Goal: Information Seeking & Learning: Learn about a topic

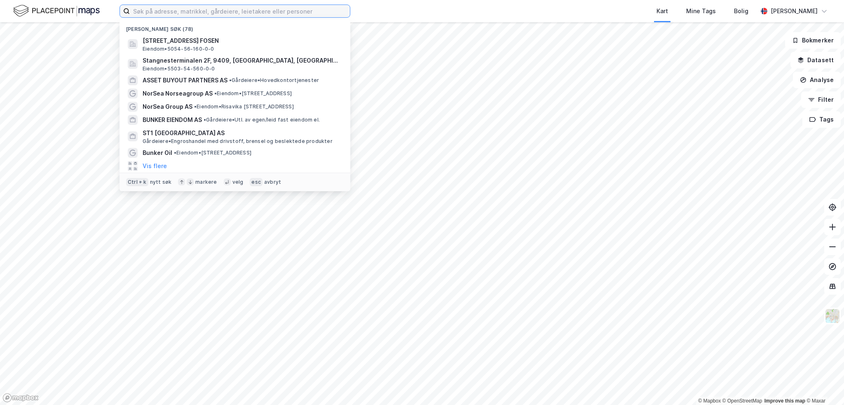
click at [168, 9] on input at bounding box center [240, 11] width 220 height 12
paste input "[STREET_ADDRESS]"
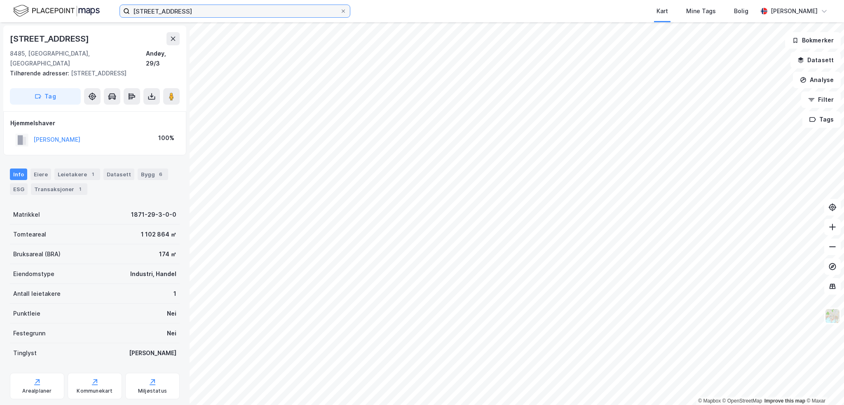
scroll to position [10, 0]
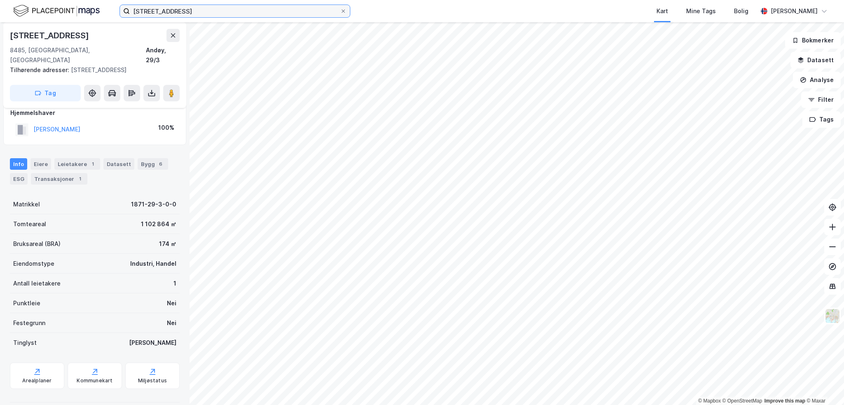
click at [207, 10] on input "[STREET_ADDRESS]" at bounding box center [235, 11] width 210 height 12
type input "K"
click at [344, 14] on label "[STREET_ADDRESS]" at bounding box center [234, 11] width 231 height 13
click at [340, 14] on input "[STREET_ADDRESS]" at bounding box center [235, 11] width 210 height 12
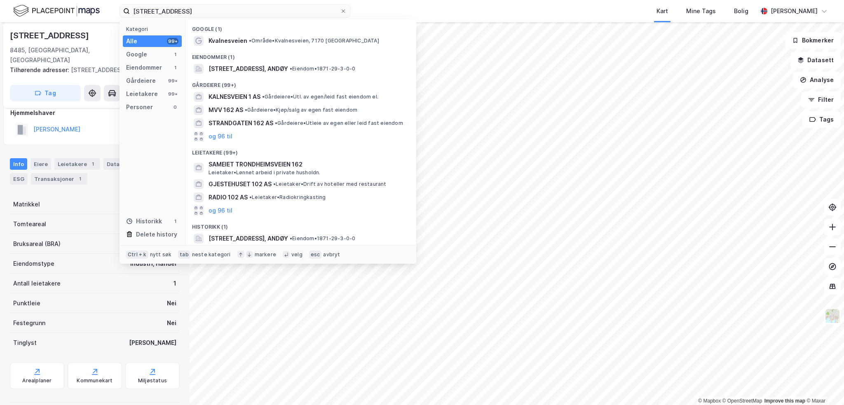
click at [276, 69] on span "[STREET_ADDRESS], ANDØY" at bounding box center [248, 69] width 80 height 10
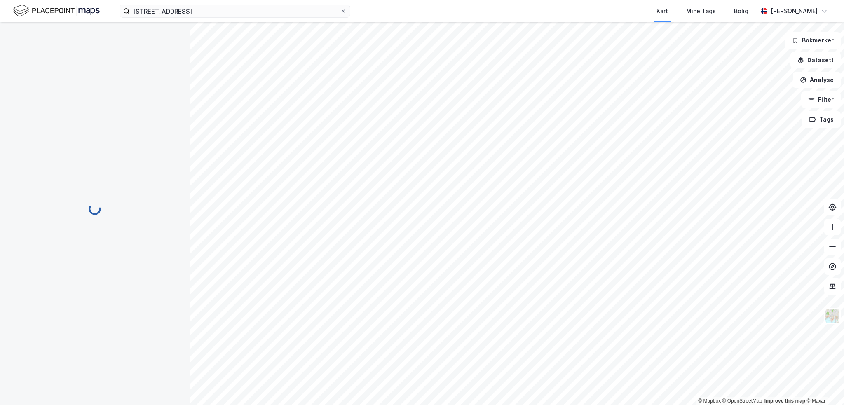
scroll to position [10, 0]
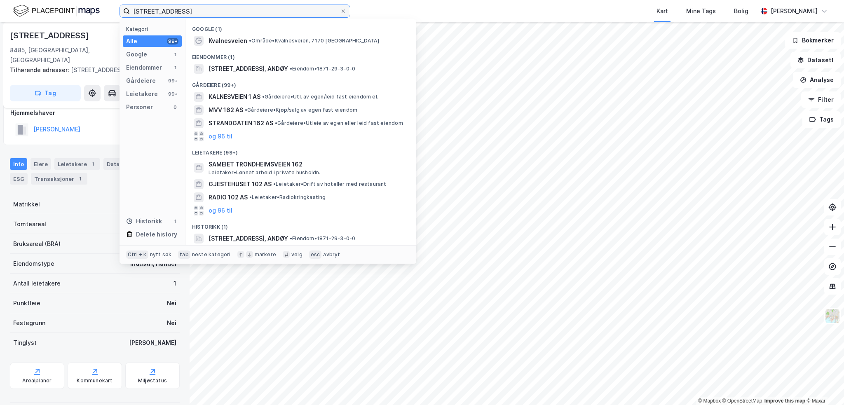
click at [201, 9] on input "[STREET_ADDRESS]" at bounding box center [235, 11] width 210 height 12
drag, startPoint x: 189, startPoint y: 12, endPoint x: 124, endPoint y: 2, distance: 65.9
click at [124, 2] on div "[STREET_ADDRESS] Kategori Alle 99+ Google 1 Eiendommer 1 Gårdeiere 99+ Leietake…" at bounding box center [422, 11] width 844 height 22
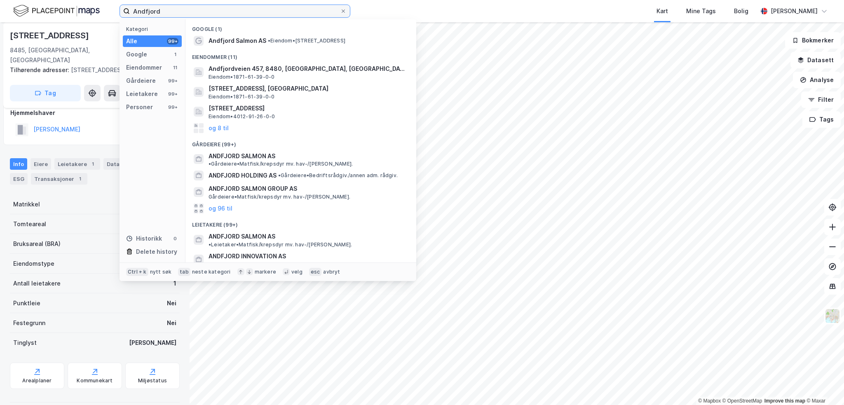
type input "Andfjord"
click at [277, 42] on span "• Eiendom • [STREET_ADDRESS]" at bounding box center [306, 40] width 77 height 7
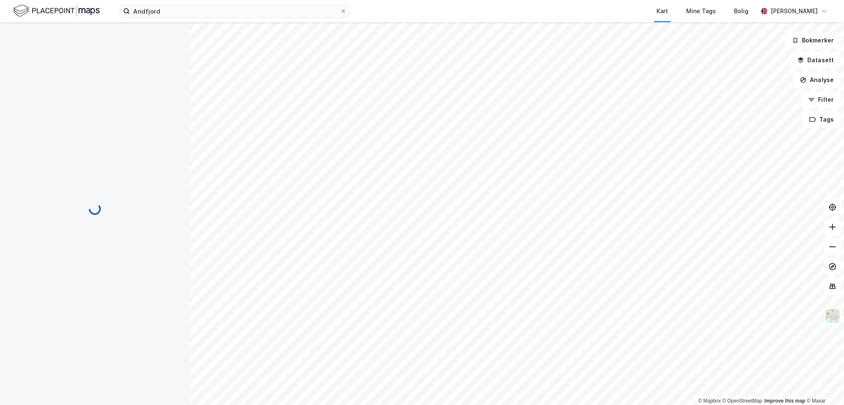
scroll to position [10, 0]
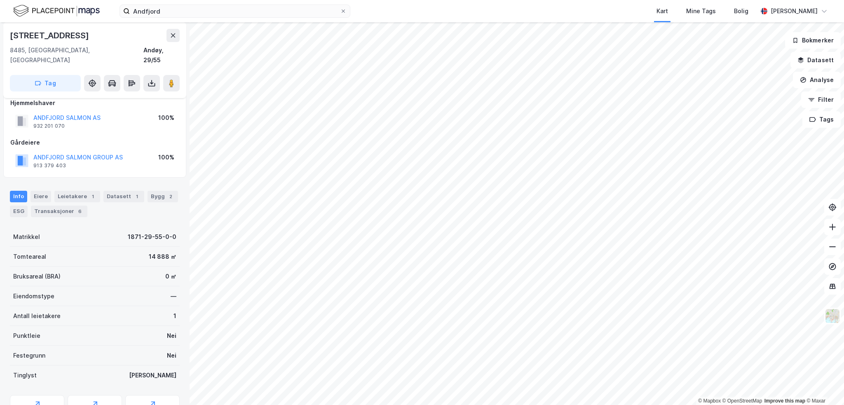
click at [0, 0] on button "ANDFJORD SALMON GROUP AS" at bounding box center [0, 0] width 0 height 0
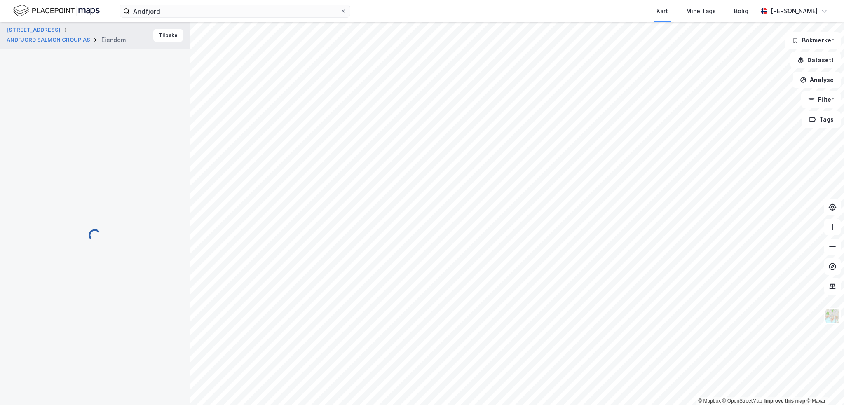
scroll to position [10, 0]
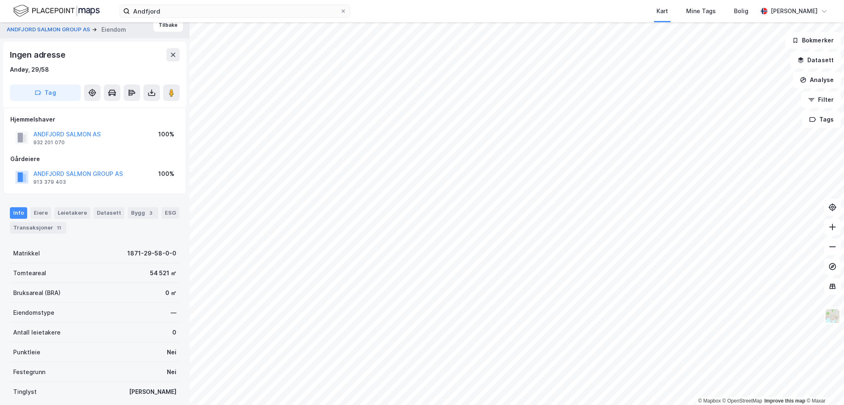
scroll to position [10, 0]
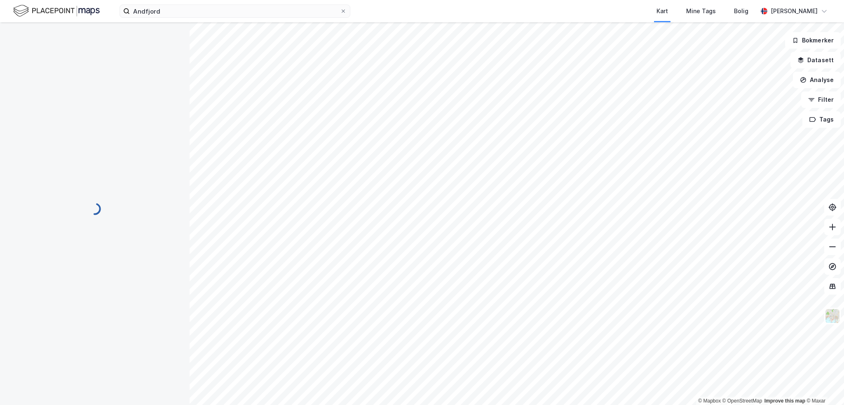
scroll to position [10, 0]
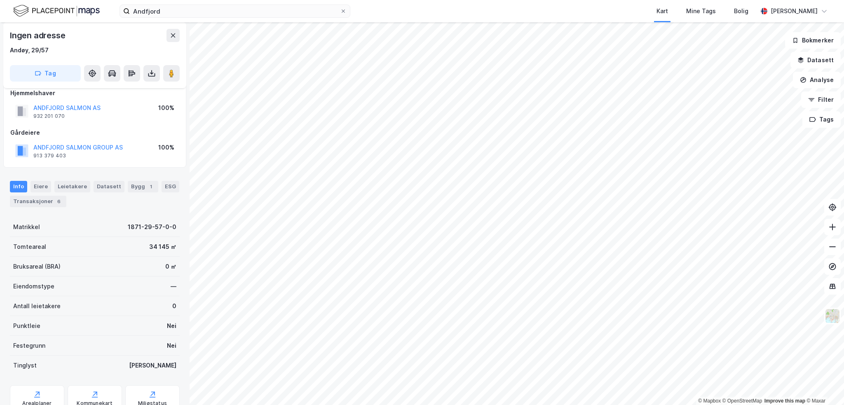
scroll to position [10, 0]
